Goal: Complete application form: Complete application form

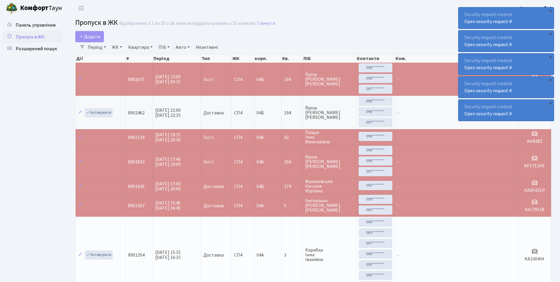
select select "25"
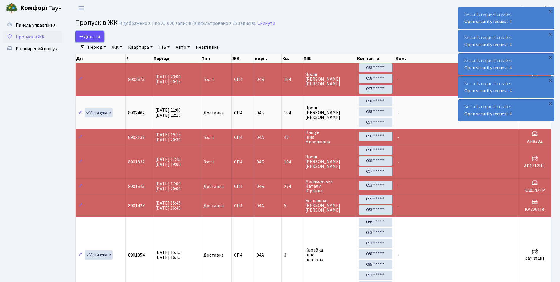
click at [98, 39] on span "Додати" at bounding box center [89, 36] width 21 height 6
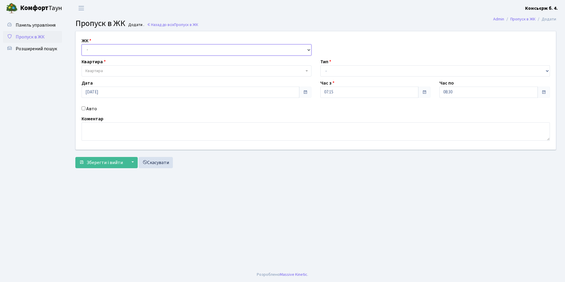
click at [91, 48] on select "- СП4, Столичне шосе, 5" at bounding box center [196, 49] width 230 height 11
select select "325"
click at [81, 44] on select "- СП4, Столичне шосе, 5" at bounding box center [196, 49] width 230 height 11
select select
click at [89, 72] on span "Квартира" at bounding box center [93, 71] width 17 height 6
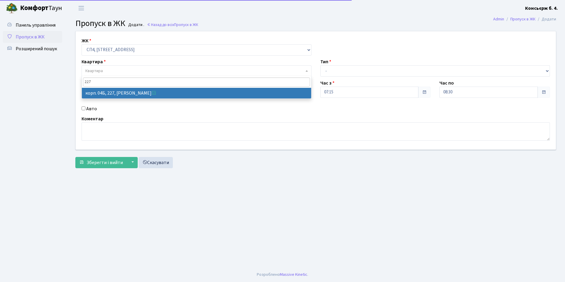
type input "227"
select select "21255"
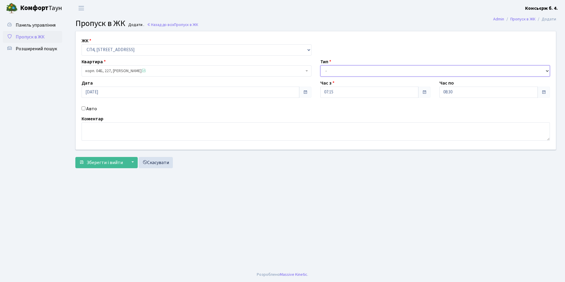
click at [333, 70] on select "- Доставка Таксі Гості Сервіс" at bounding box center [435, 70] width 230 height 11
click at [87, 102] on div "ЖК - СП4, Столичне шосе, 5 Квартира корп. 04Б, 227, Дрожак Юлія Михайлівна <spa…" at bounding box center [315, 90] width 489 height 118
click at [84, 109] on input "Авто" at bounding box center [83, 108] width 4 height 4
checkbox input "true"
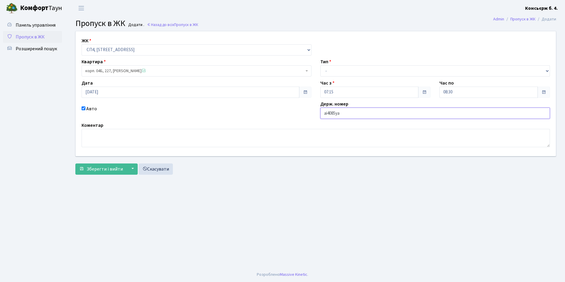
type input "аі4085ya"
click at [352, 70] on select "- Доставка Таксі Гості Сервіс" at bounding box center [435, 70] width 230 height 11
select select "2"
click at [320, 65] on select "- Доставка Таксі Гості Сервіс" at bounding box center [435, 70] width 230 height 11
click at [90, 168] on span "Зберегти і вийти" at bounding box center [105, 169] width 36 height 6
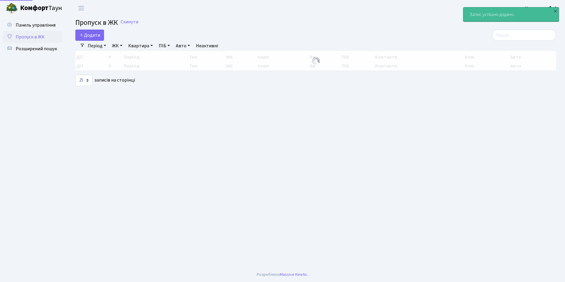
select select "25"
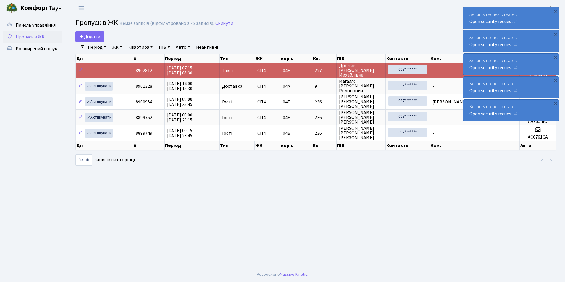
click at [110, 233] on main "Admin Пропуск в ЖК Список Пропуск в ЖК Немає записів (відфільтровано з 25 запис…" at bounding box center [315, 141] width 498 height 251
click at [91, 40] on link "Додати" at bounding box center [89, 36] width 29 height 11
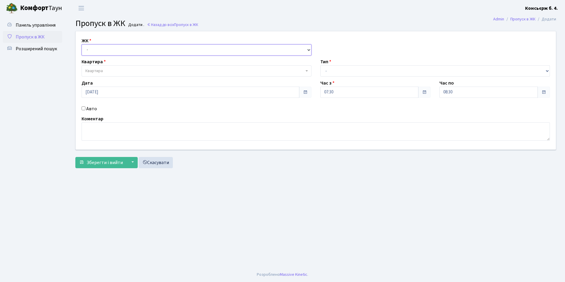
click at [98, 49] on select "- СП4, Столичне шосе, 5" at bounding box center [196, 49] width 230 height 11
select select "325"
click at [81, 44] on select "- СП4, Столичне шосе, 5" at bounding box center [196, 49] width 230 height 11
select select
click at [96, 71] on span "Квартира" at bounding box center [93, 71] width 17 height 6
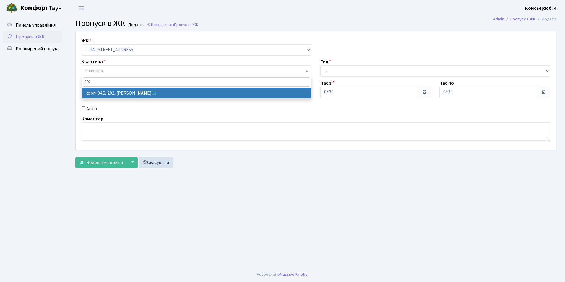
type input "202"
select select "21230"
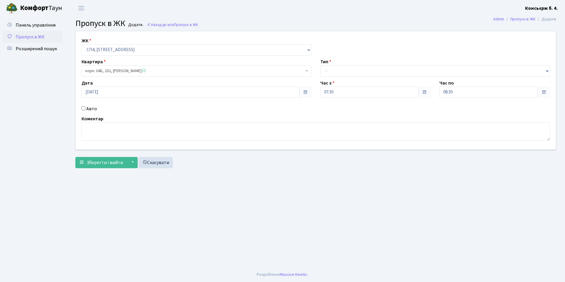
click at [85, 108] on div "Авто" at bounding box center [196, 108] width 239 height 7
click at [84, 108] on input "Авто" at bounding box center [83, 108] width 4 height 4
checkbox input "true"
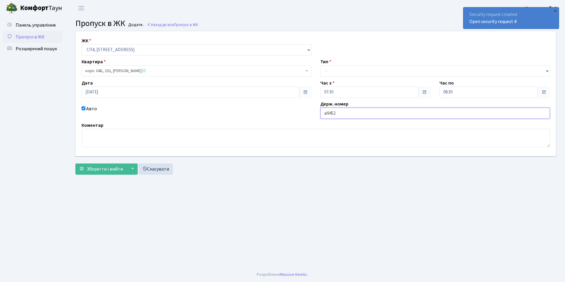
type input "АІ9452РН"
click at [371, 69] on select "- Доставка Таксі Гості Сервіс" at bounding box center [435, 70] width 230 height 11
select select "2"
click at [320, 65] on select "- Доставка Таксі Гості Сервіс" at bounding box center [435, 70] width 230 height 11
click at [97, 169] on span "Зберегти і вийти" at bounding box center [105, 169] width 36 height 6
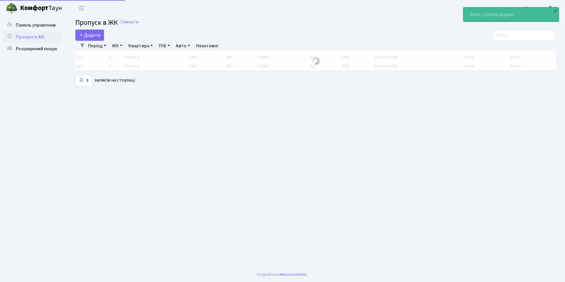
select select "25"
